Goal: Transaction & Acquisition: Download file/media

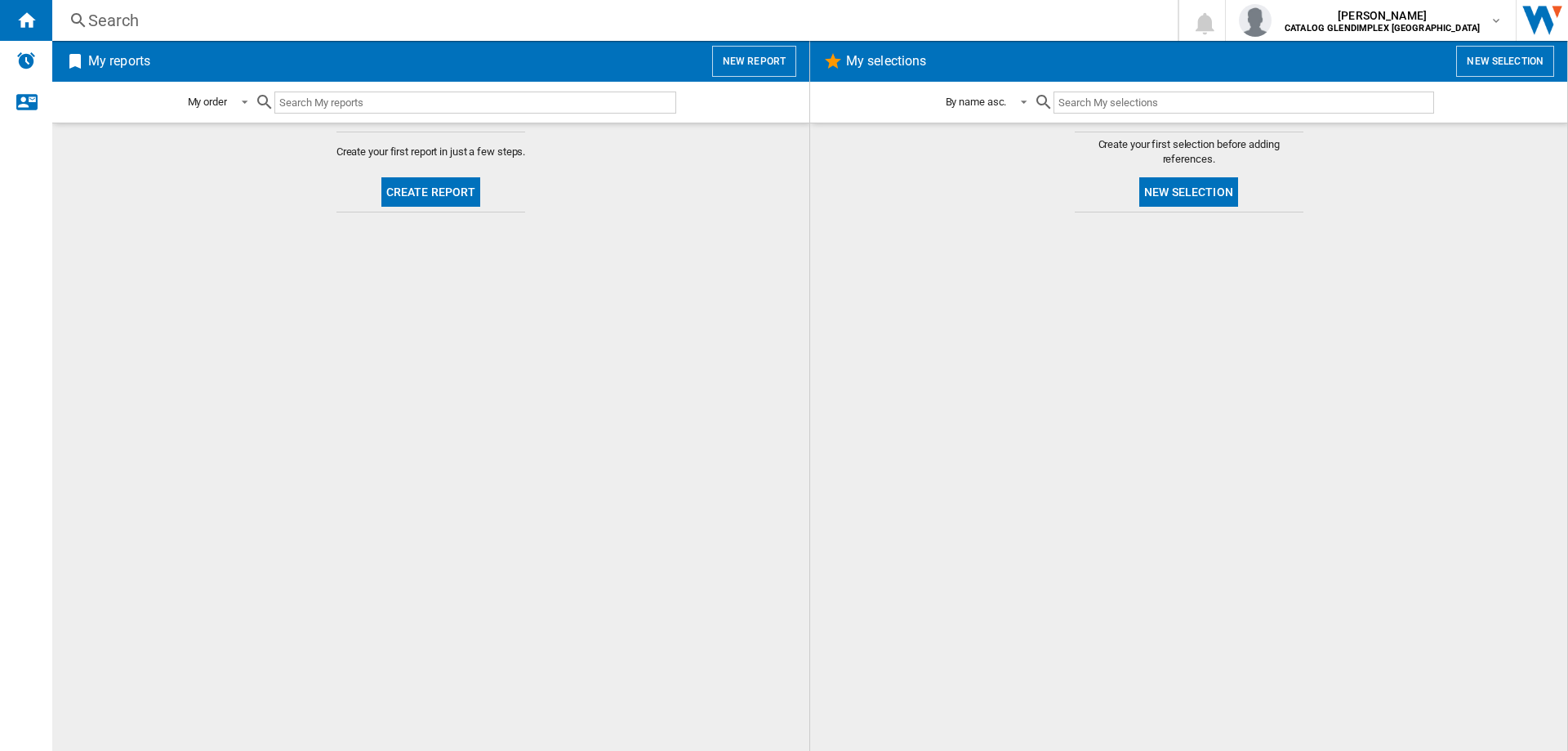
click at [460, 194] on button "Create report" at bounding box center [431, 192] width 100 height 29
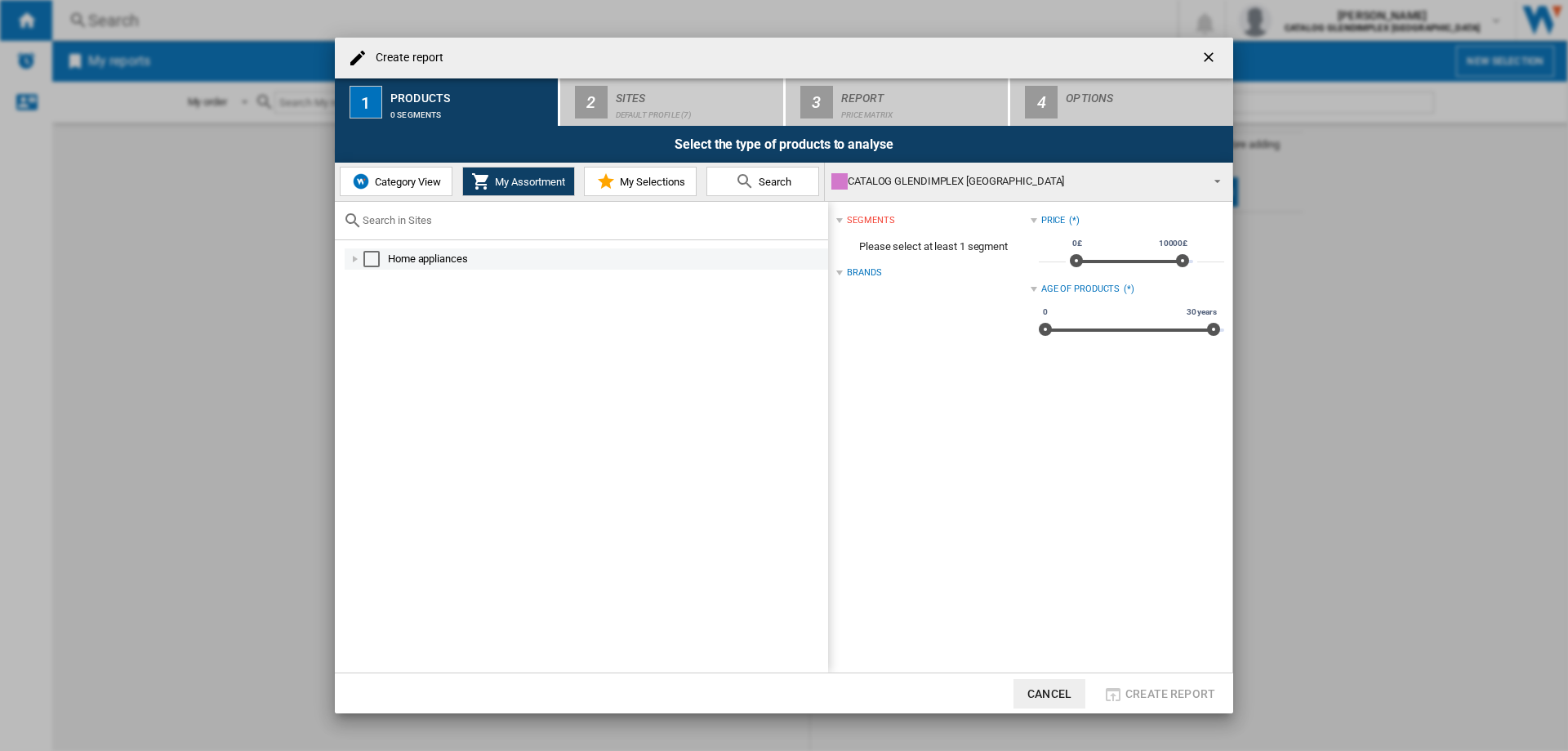
click at [353, 259] on div at bounding box center [355, 259] width 16 height 16
click at [374, 305] on div at bounding box center [372, 301] width 16 height 16
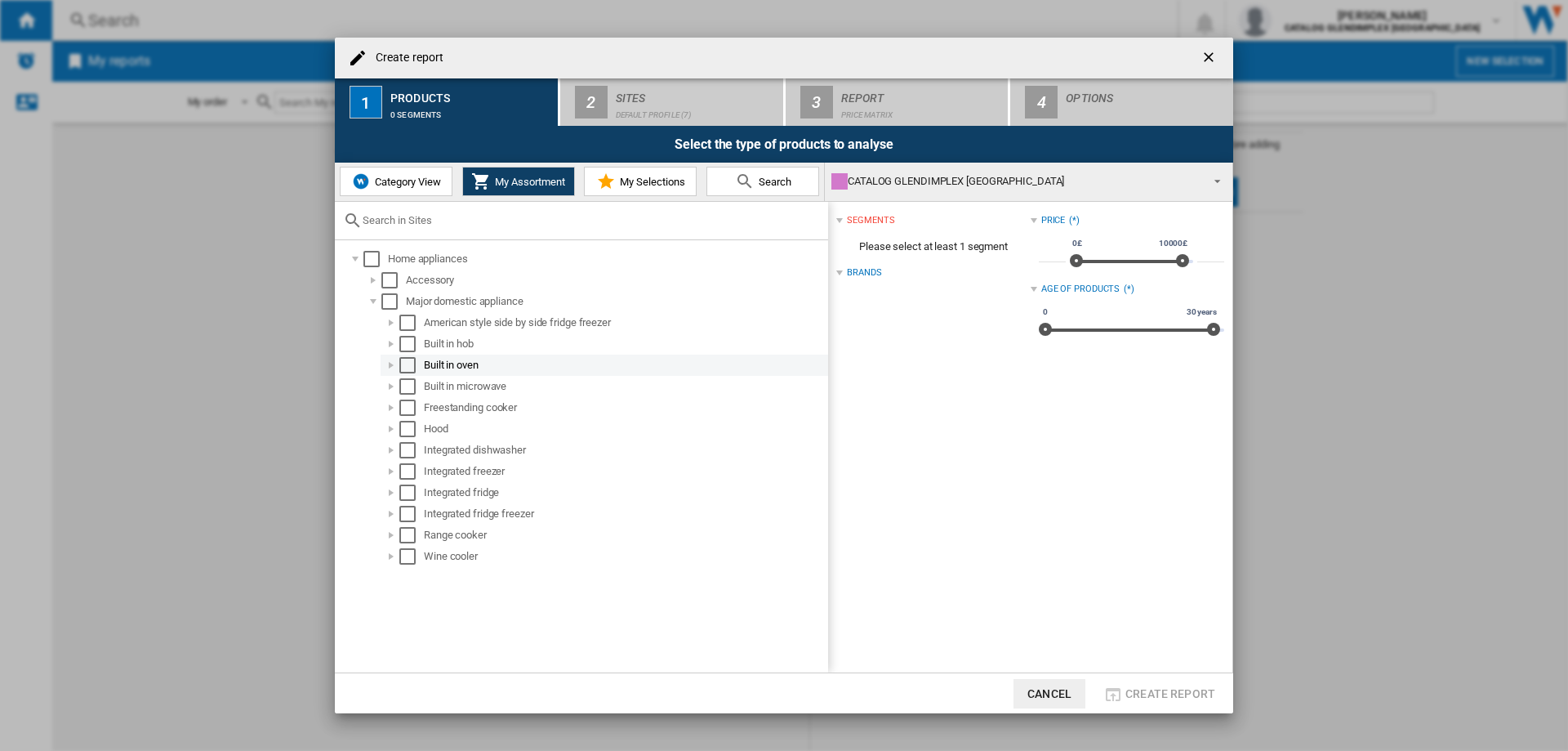
click at [464, 360] on div "Built in oven" at bounding box center [625, 365] width 402 height 16
click at [407, 367] on div "Select" at bounding box center [407, 365] width 16 height 16
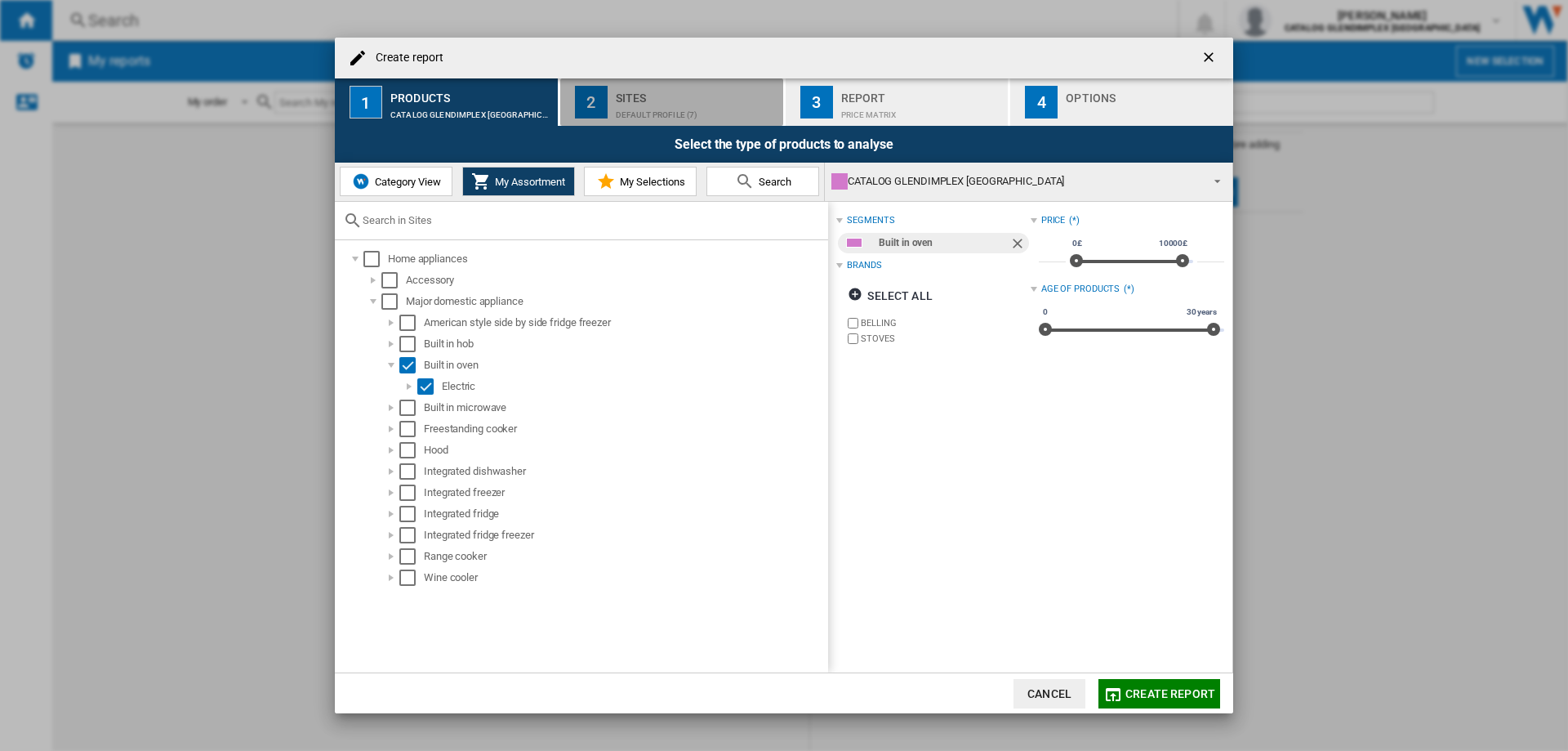
click at [640, 108] on div "Default profile (7)" at bounding box center [696, 110] width 161 height 17
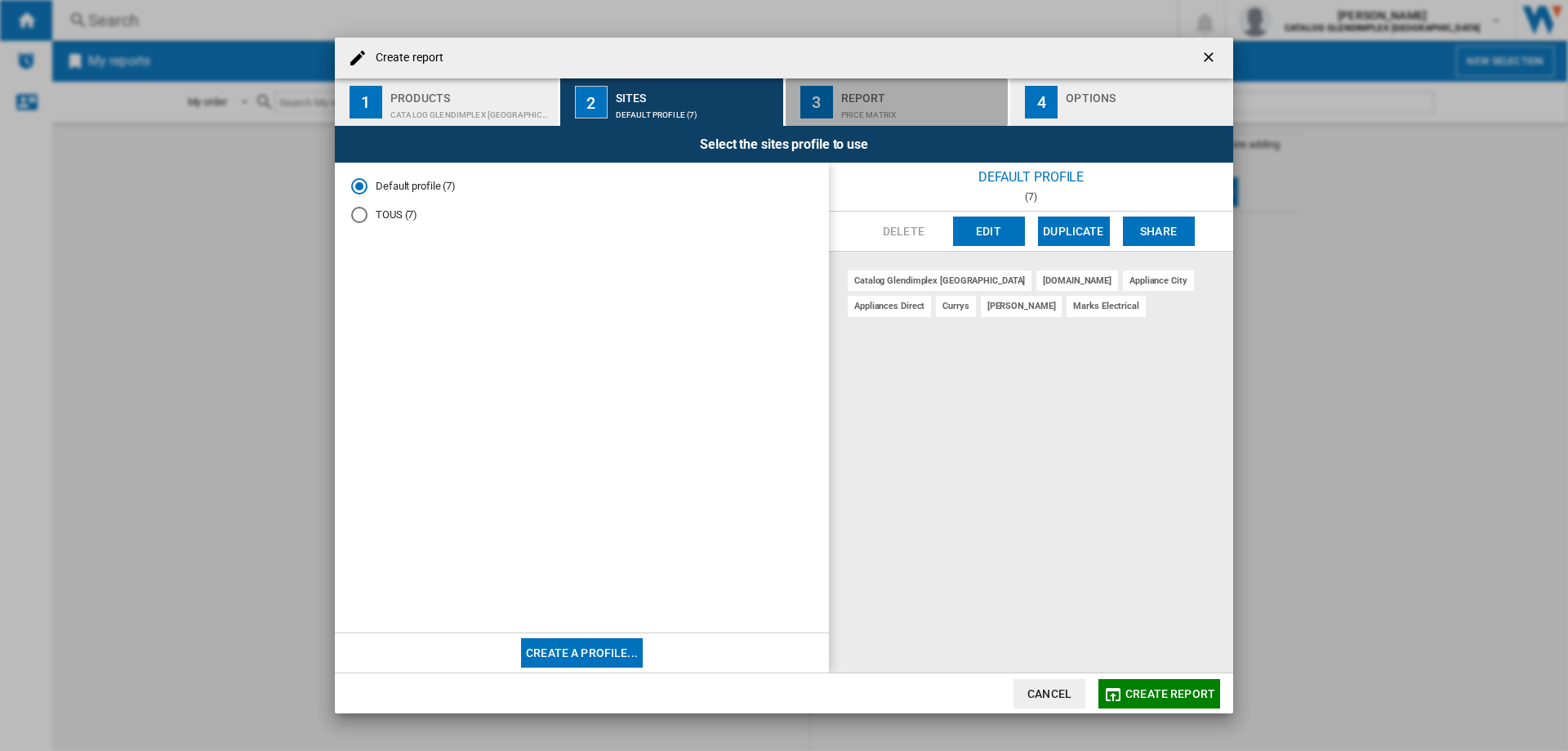
click at [881, 96] on div "Report" at bounding box center [921, 93] width 161 height 17
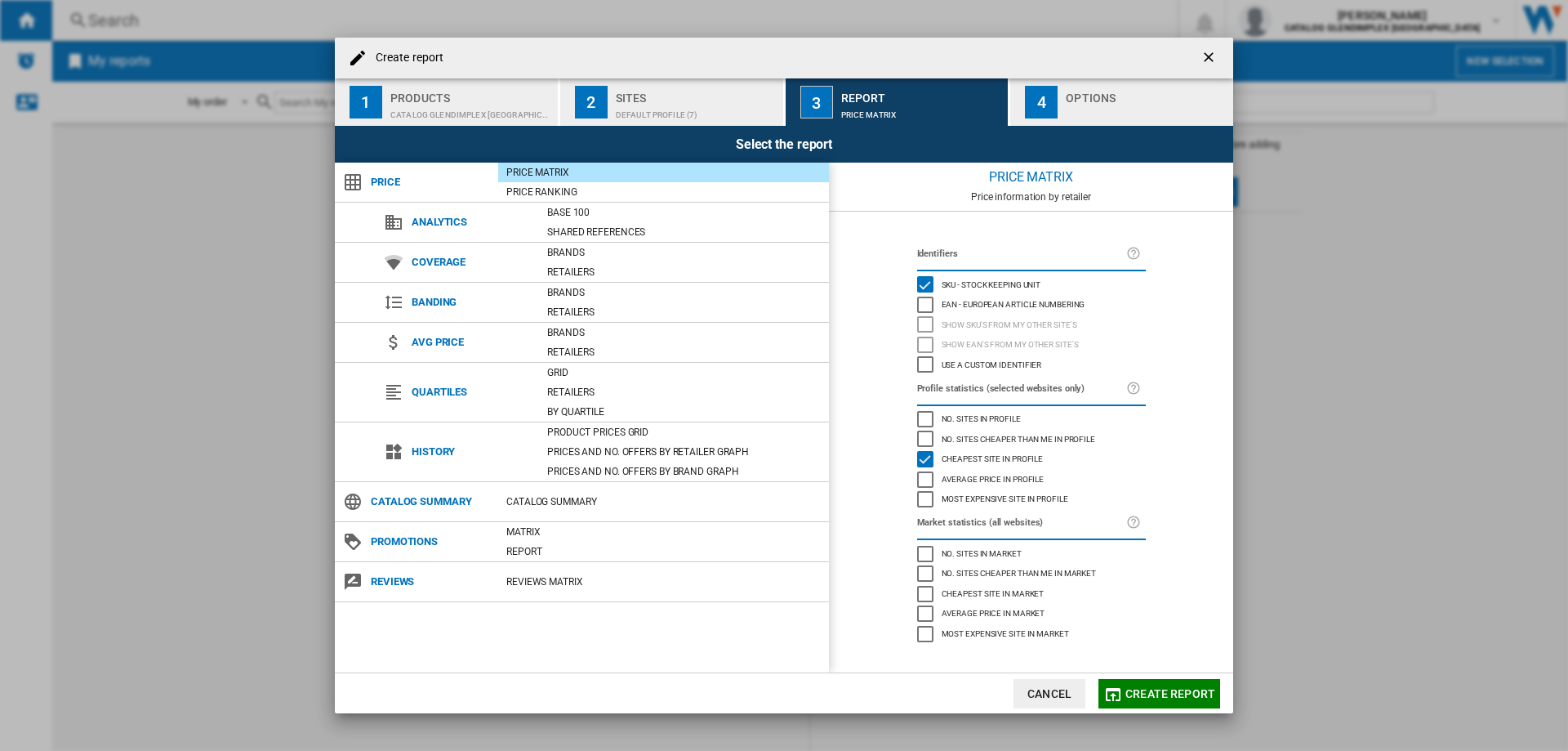
click at [1120, 104] on div "button" at bounding box center [1146, 110] width 161 height 17
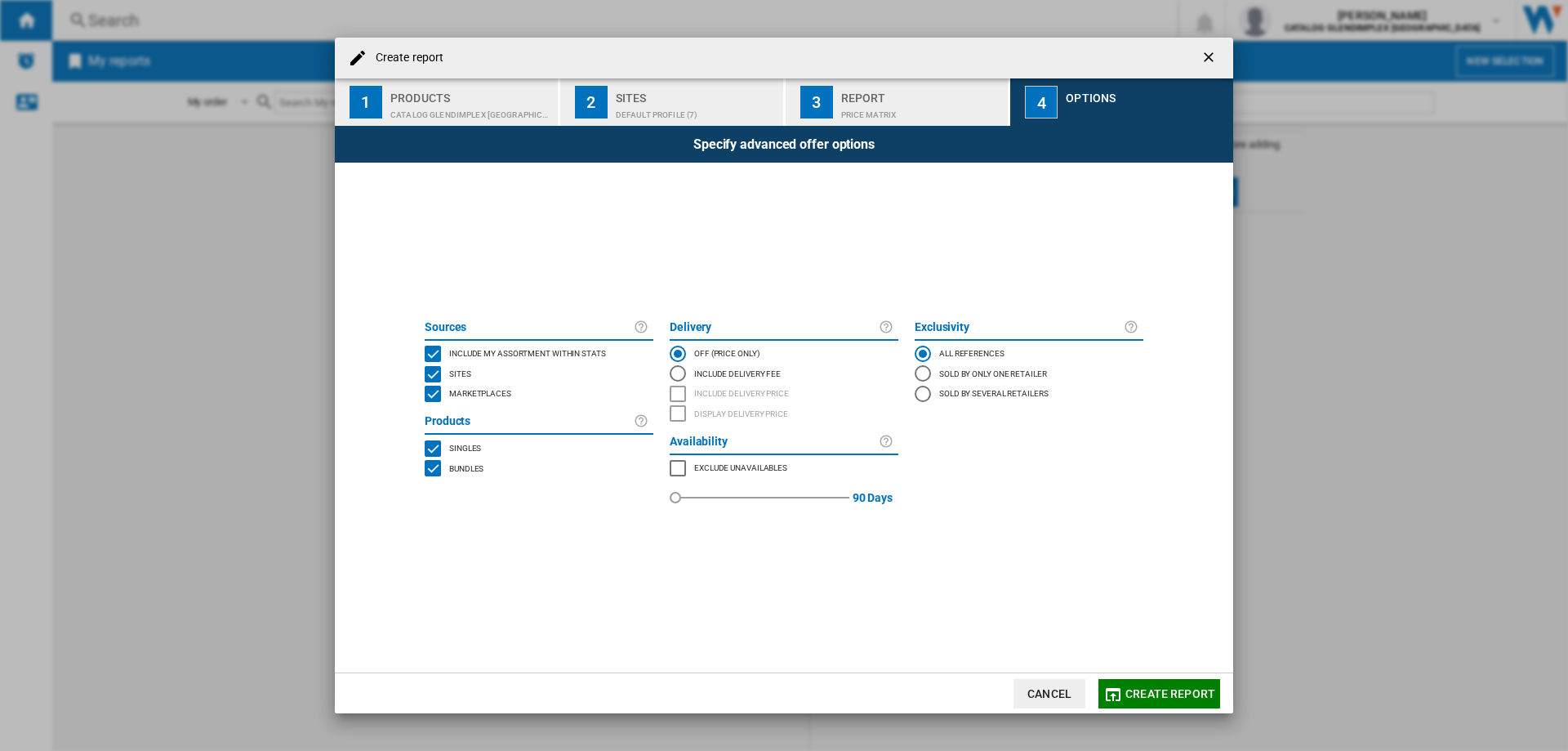
click at [1179, 695] on span "Create report" at bounding box center [1170, 693] width 90 height 13
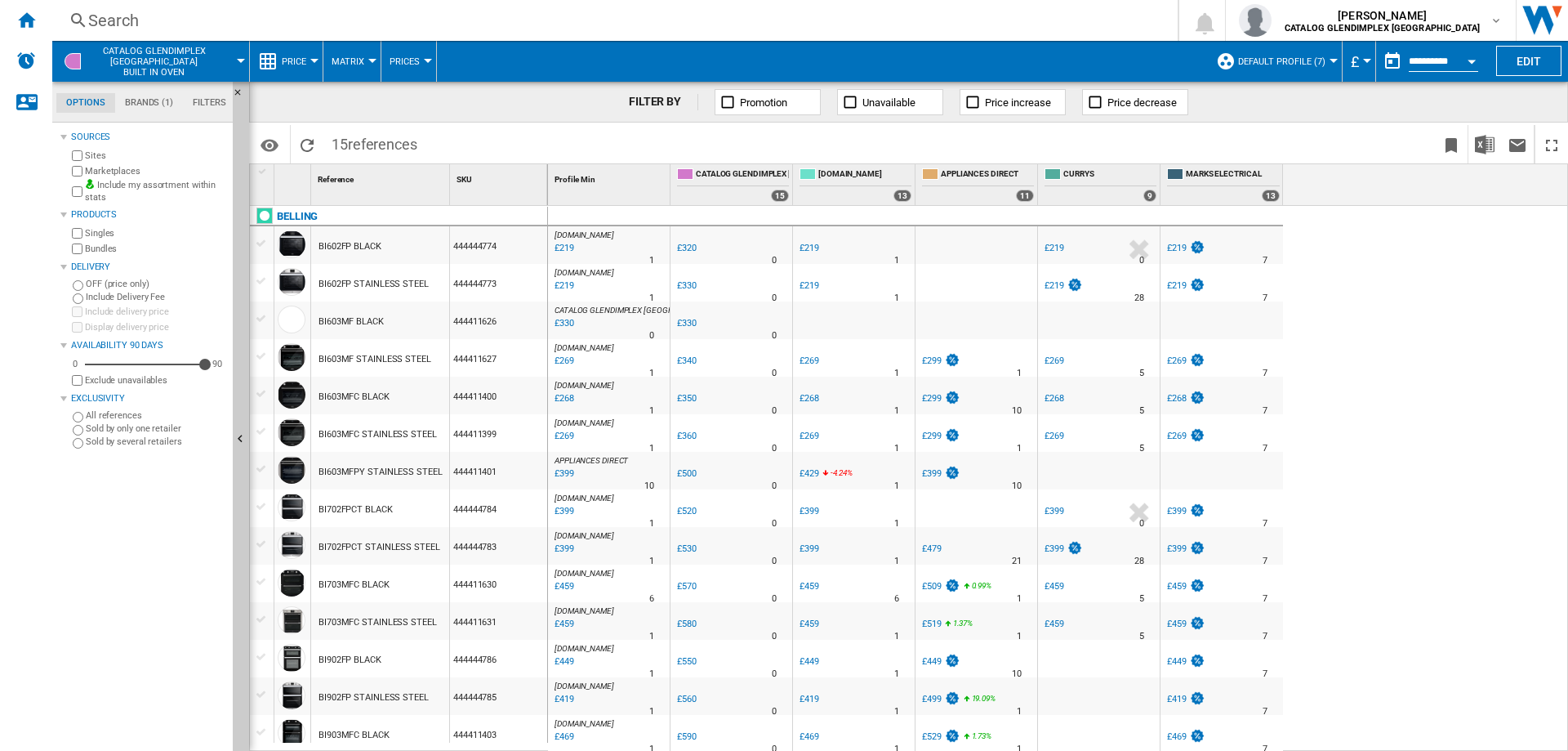
click at [404, 55] on button "Prices" at bounding box center [408, 60] width 39 height 41
click at [500, 53] on md-backdrop at bounding box center [784, 376] width 1568 height 751
click at [339, 65] on span "Matrix" at bounding box center [348, 61] width 33 height 10
click at [297, 59] on md-backdrop at bounding box center [784, 376] width 1568 height 751
click at [297, 59] on span "Price" at bounding box center [294, 61] width 25 height 10
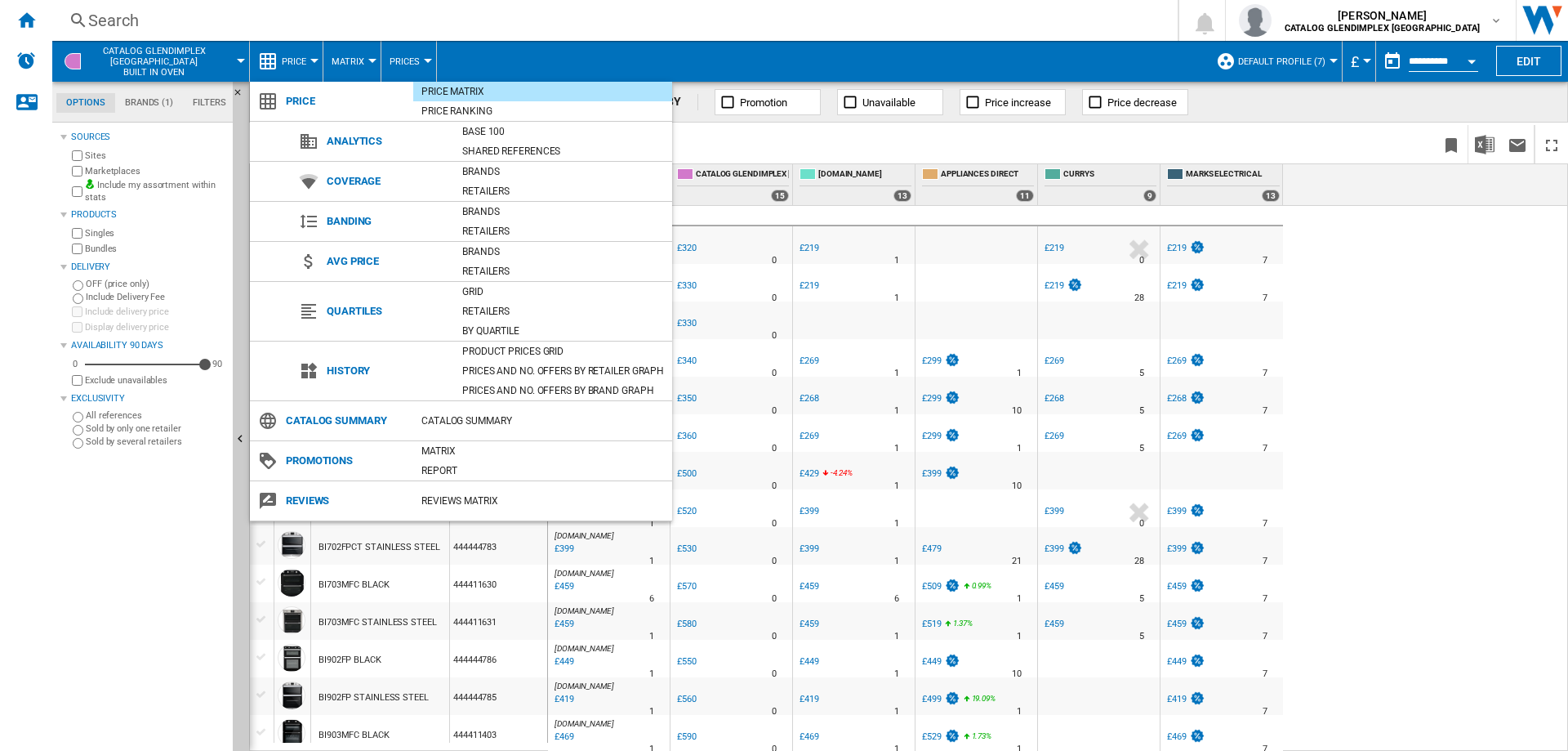
click at [298, 58] on md-backdrop at bounding box center [784, 376] width 1568 height 751
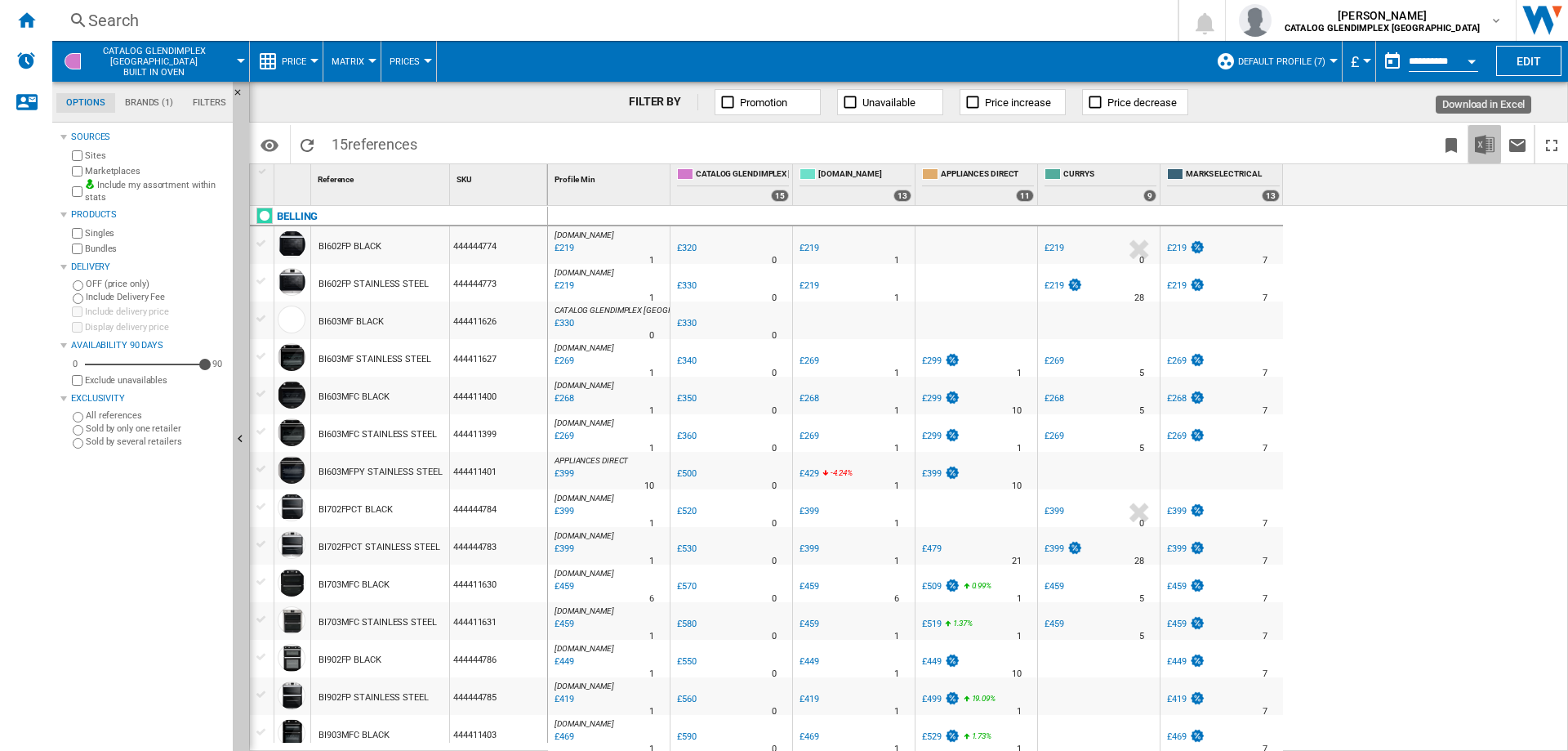
click at [1481, 136] on img "Download in Excel" at bounding box center [1484, 144] width 20 height 20
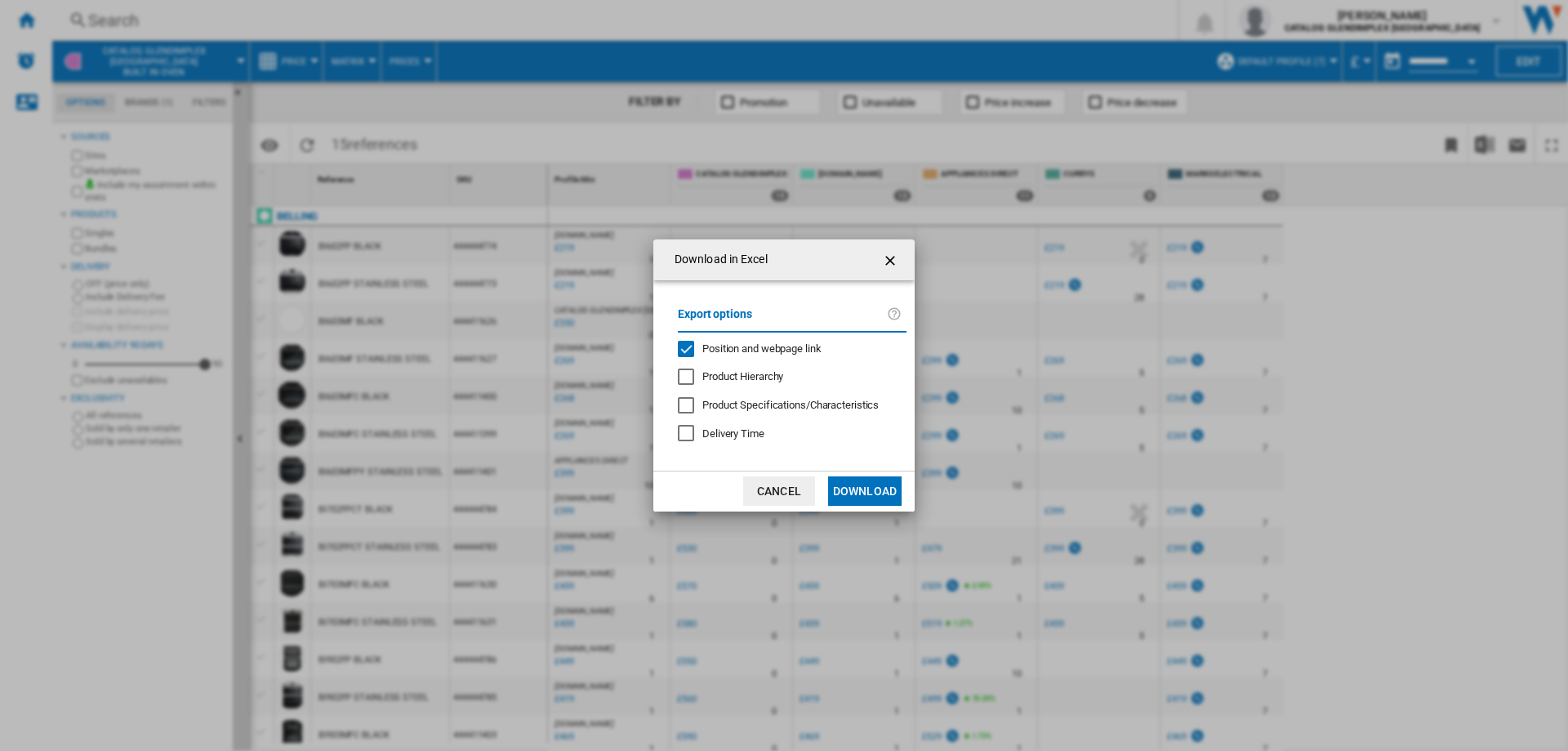
click at [691, 345] on div "Position and webpage link" at bounding box center [685, 348] width 16 height 16
click at [857, 487] on button "Download" at bounding box center [865, 491] width 74 height 29
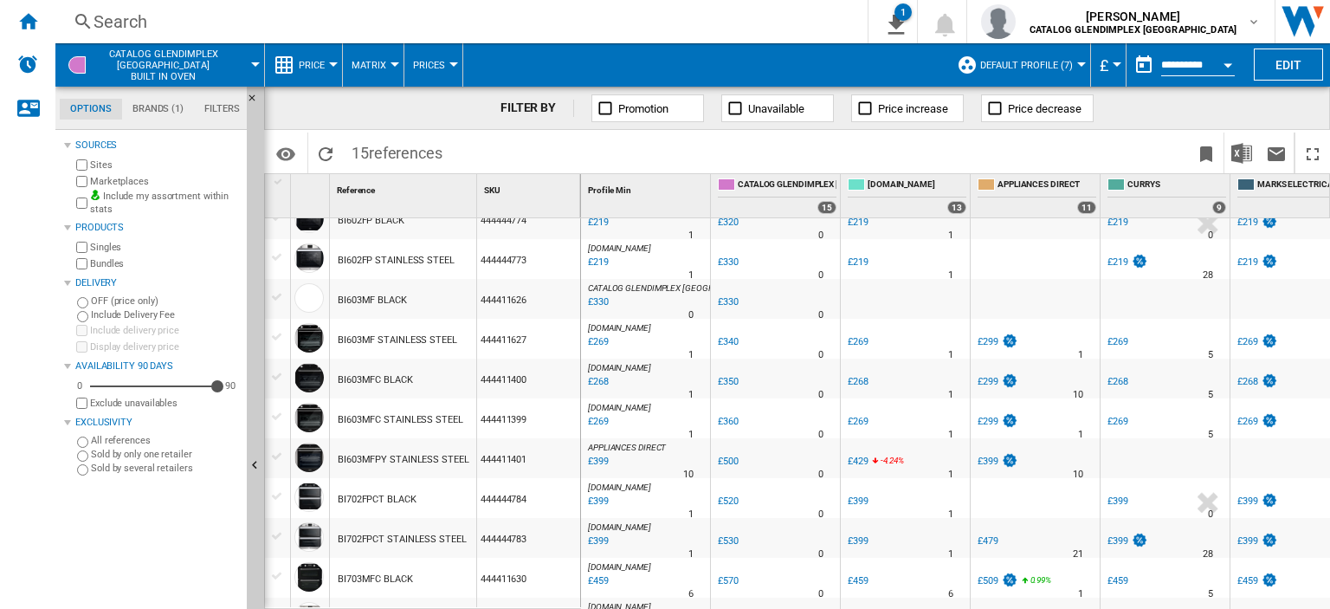
scroll to position [40, 0]
